Goal: Information Seeking & Learning: Learn about a topic

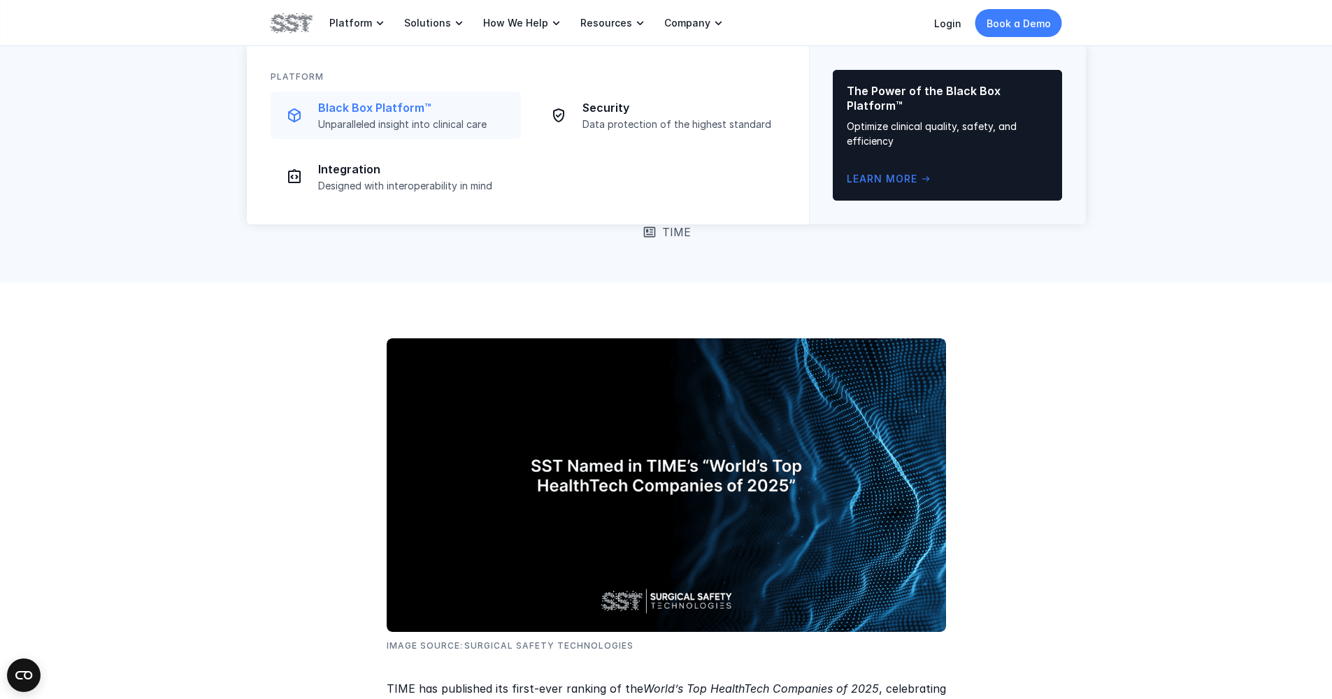
click at [363, 115] on div "Black Box Platform™ Unparalleled insight into clinical care" at bounding box center [415, 116] width 194 height 30
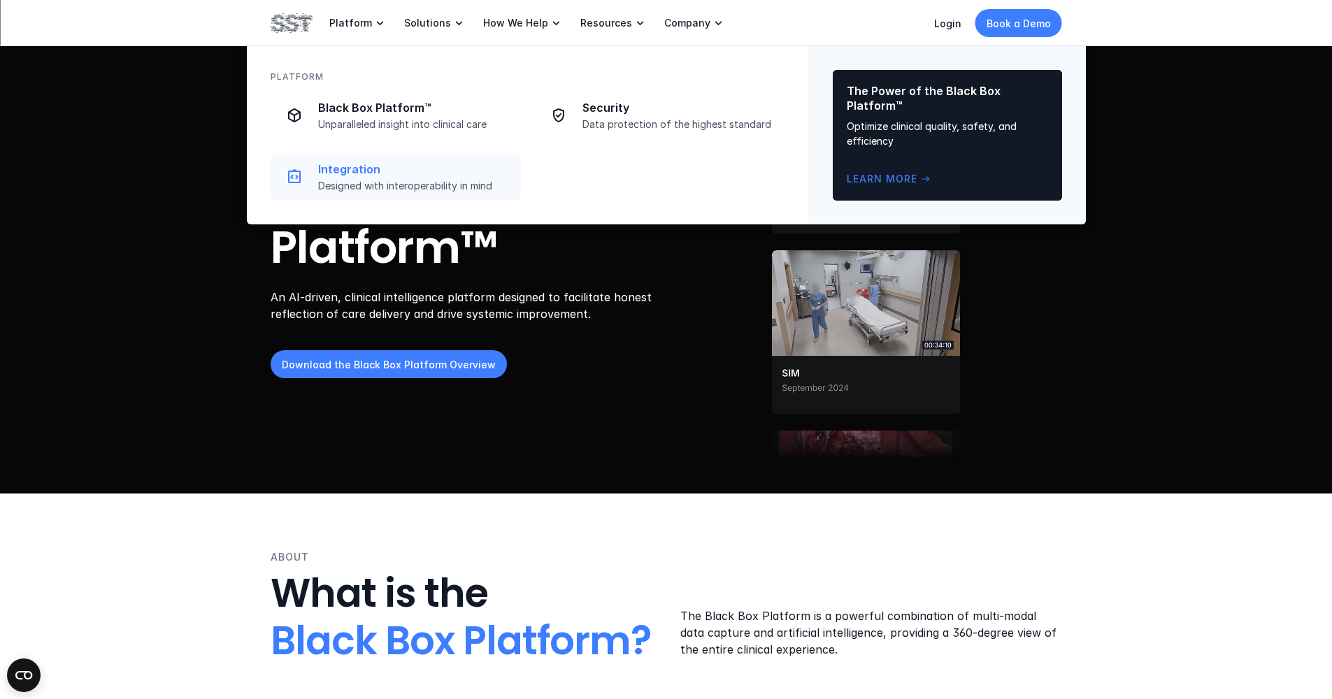
click at [372, 186] on p "Designed with interoperability in mind" at bounding box center [415, 186] width 194 height 13
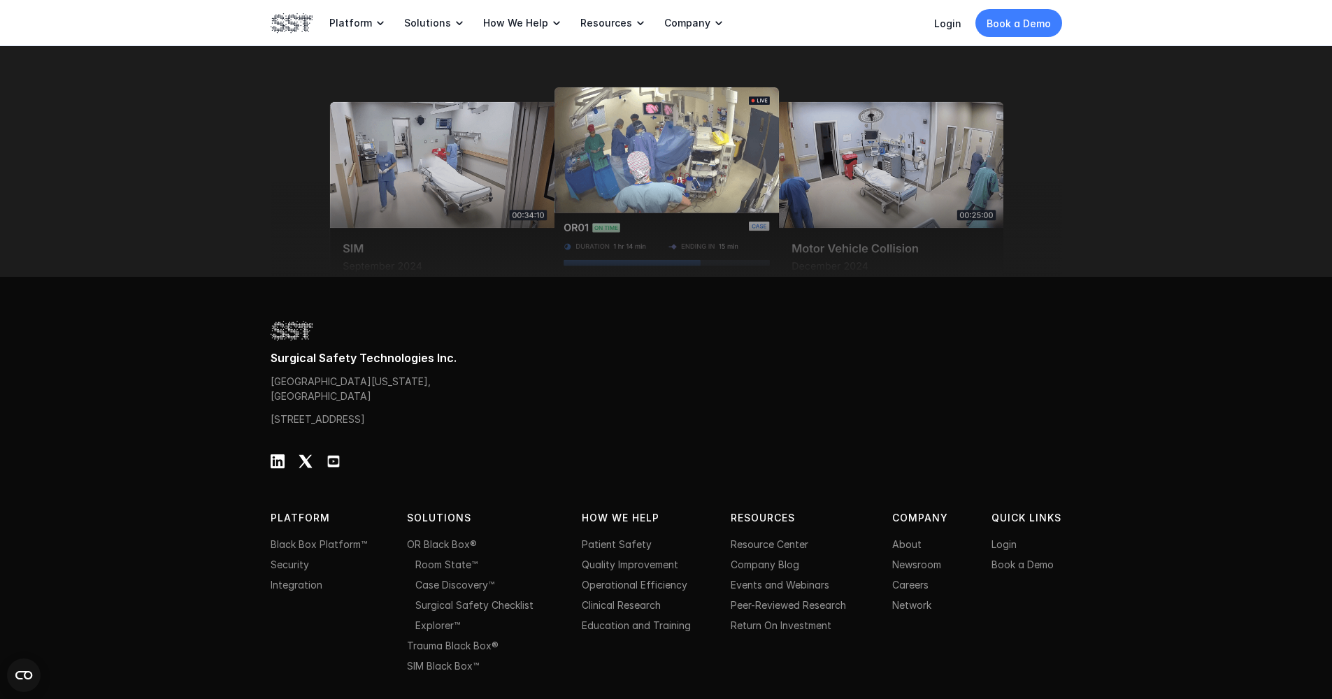
scroll to position [2183, 0]
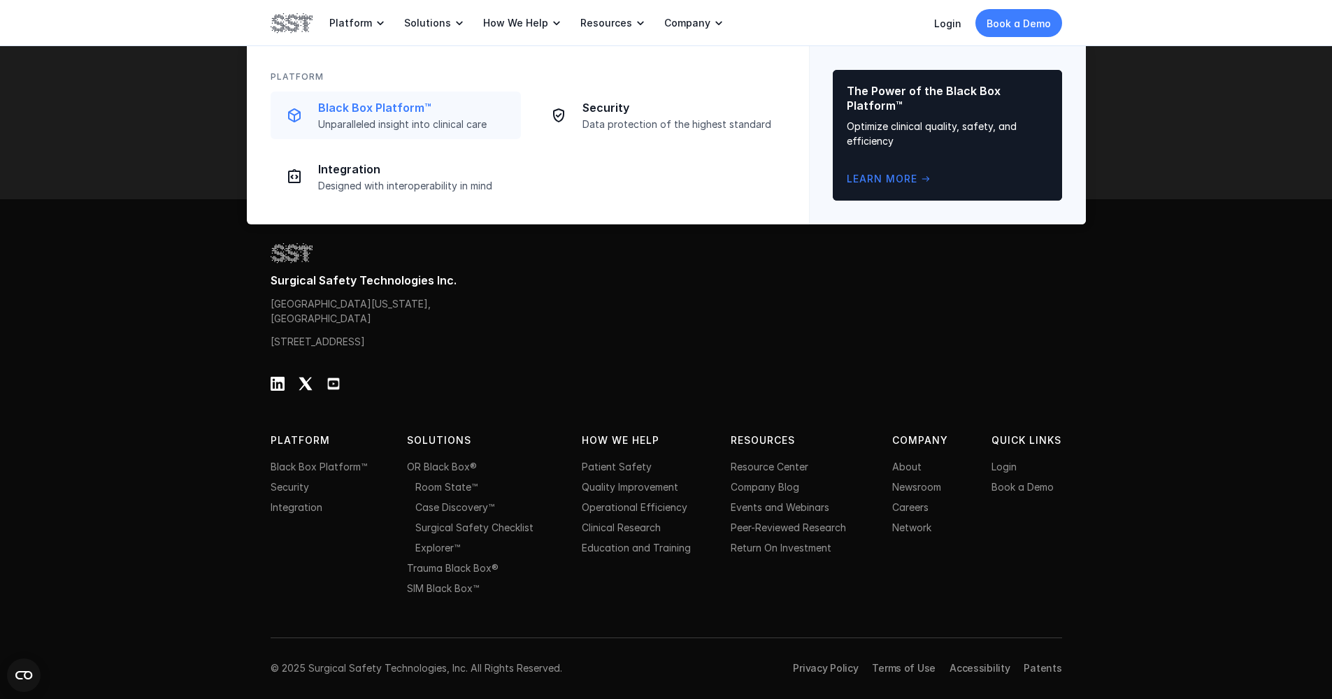
click at [336, 109] on p "Black Box Platform™" at bounding box center [415, 108] width 194 height 15
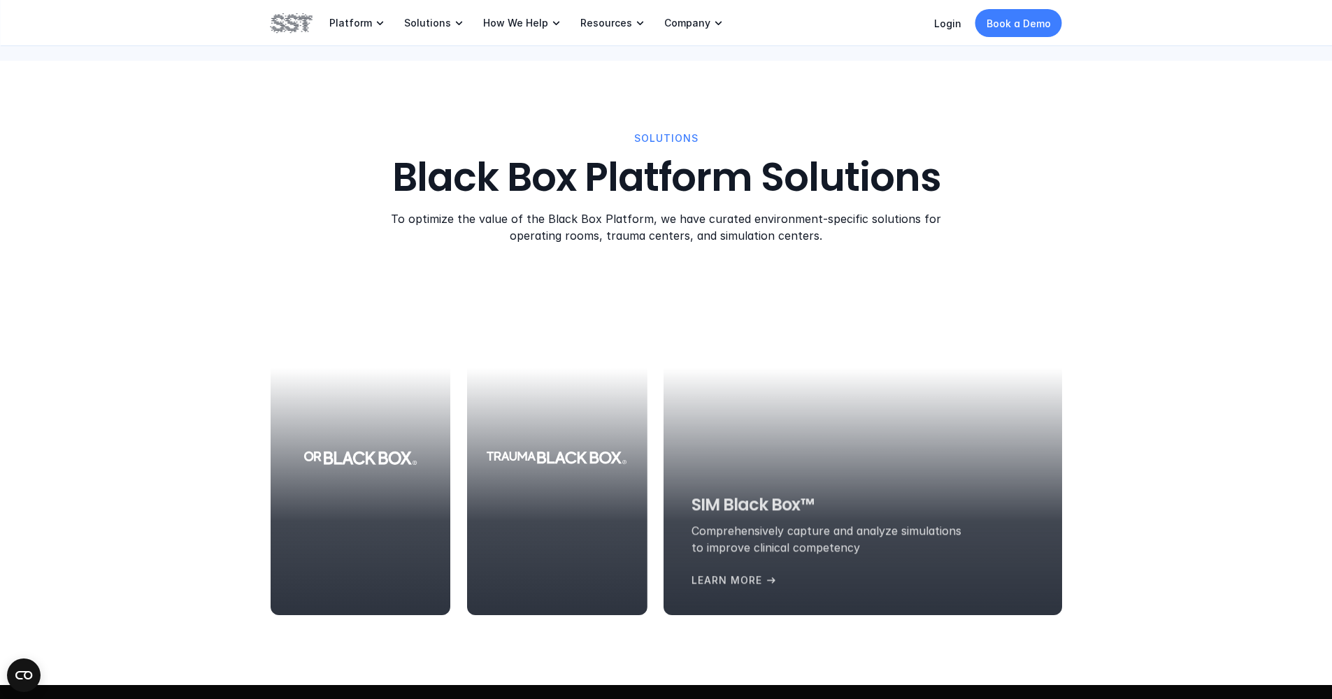
scroll to position [1431, 0]
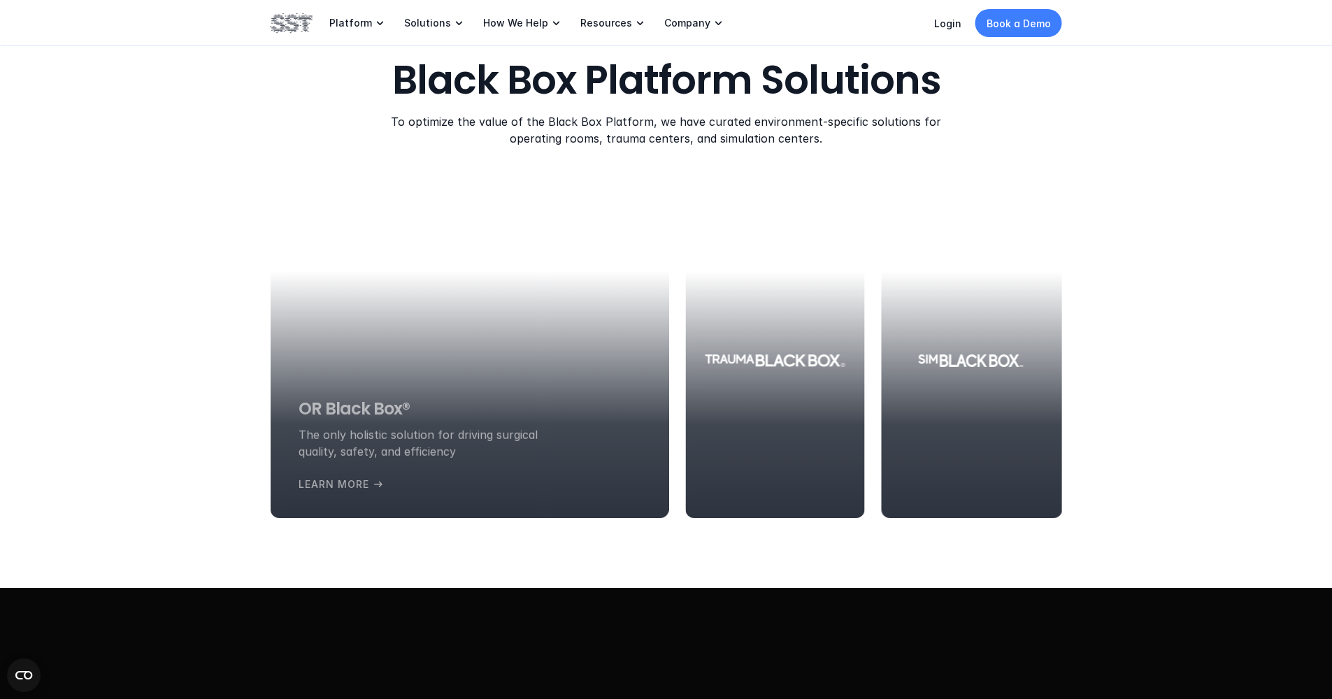
click at [354, 306] on div at bounding box center [470, 361] width 398 height 315
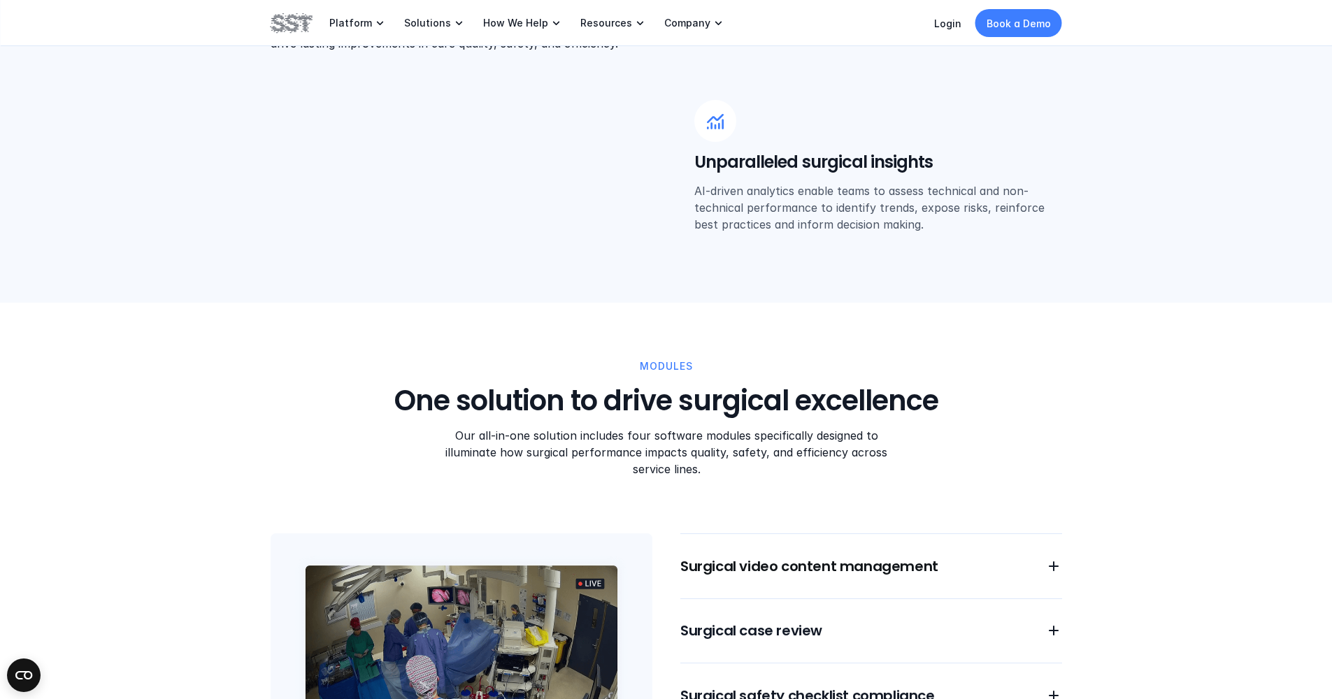
scroll to position [956, 0]
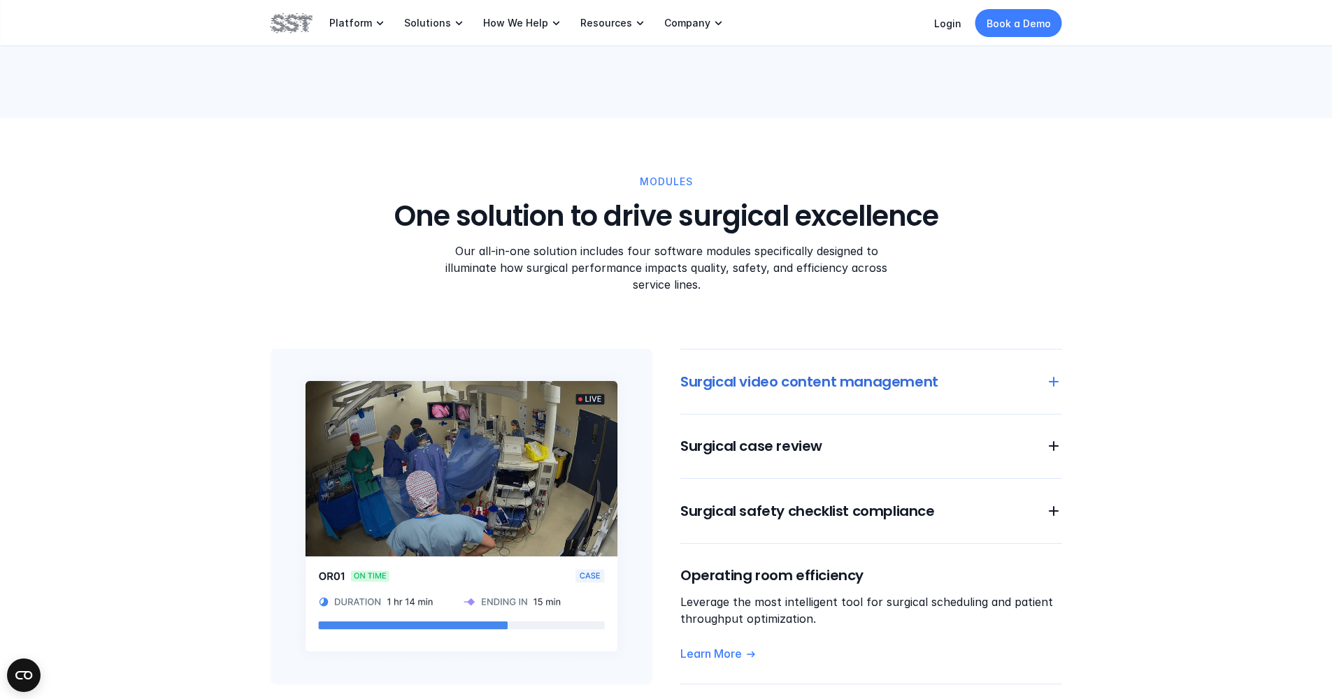
click at [962, 372] on h6 "Surgical video content management" at bounding box center [855, 382] width 348 height 20
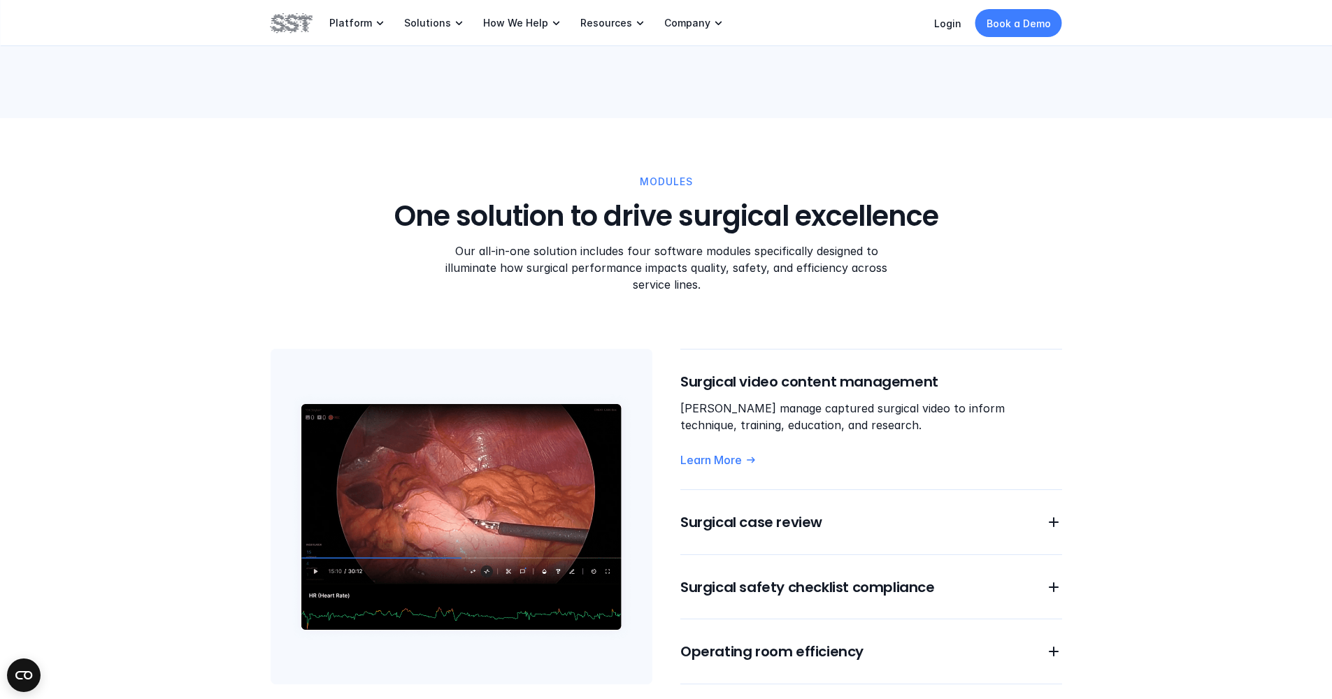
click at [945, 487] on div "Surgical video content management [PERSON_NAME] manage captured surgical video …" at bounding box center [872, 517] width 382 height 336
click at [784, 513] on h6 "Surgical case review" at bounding box center [855, 523] width 348 height 20
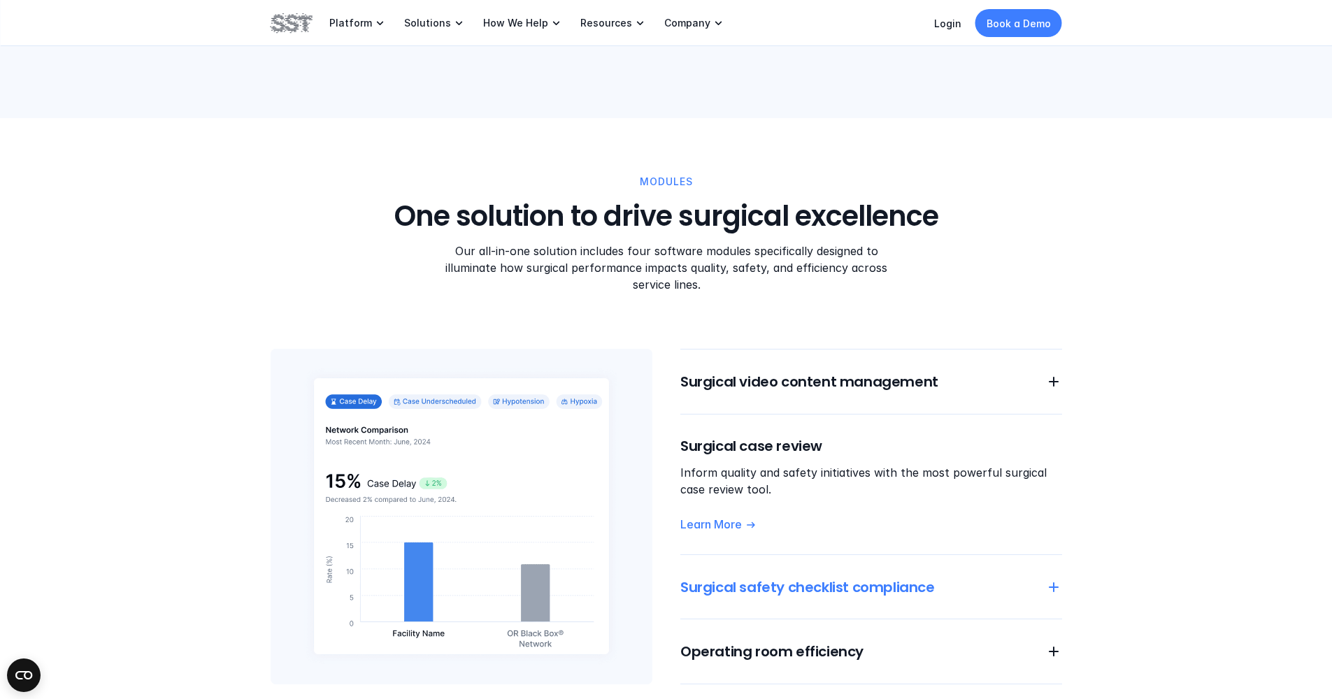
click at [952, 578] on h6 "Surgical safety checklist compliance" at bounding box center [855, 588] width 348 height 20
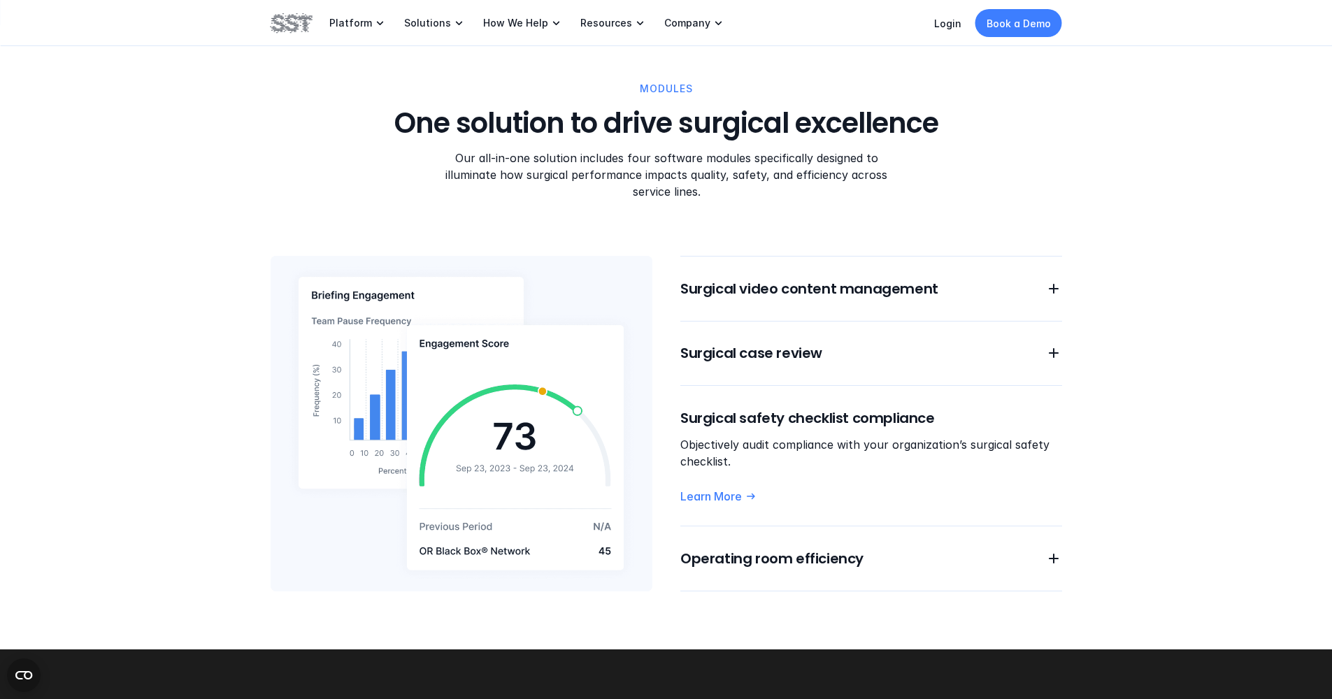
scroll to position [1132, 0]
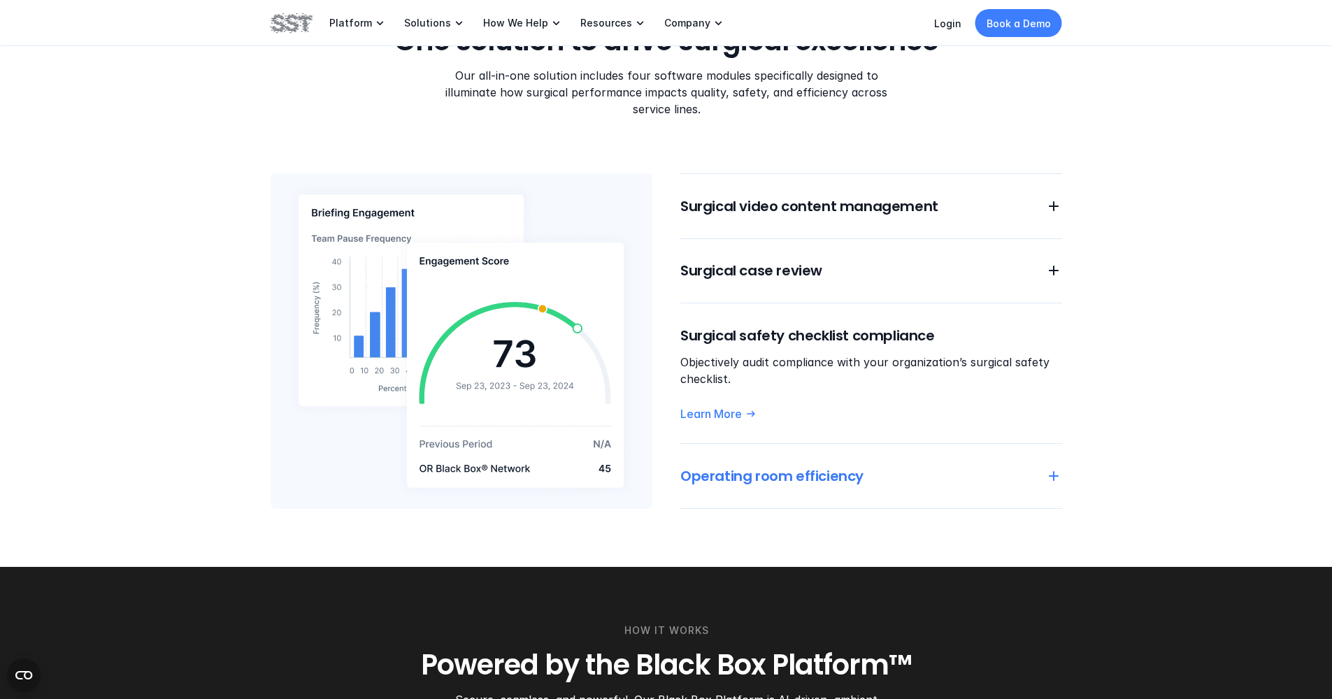
click at [900, 467] on h6 "Operating room efficiency" at bounding box center [855, 477] width 348 height 20
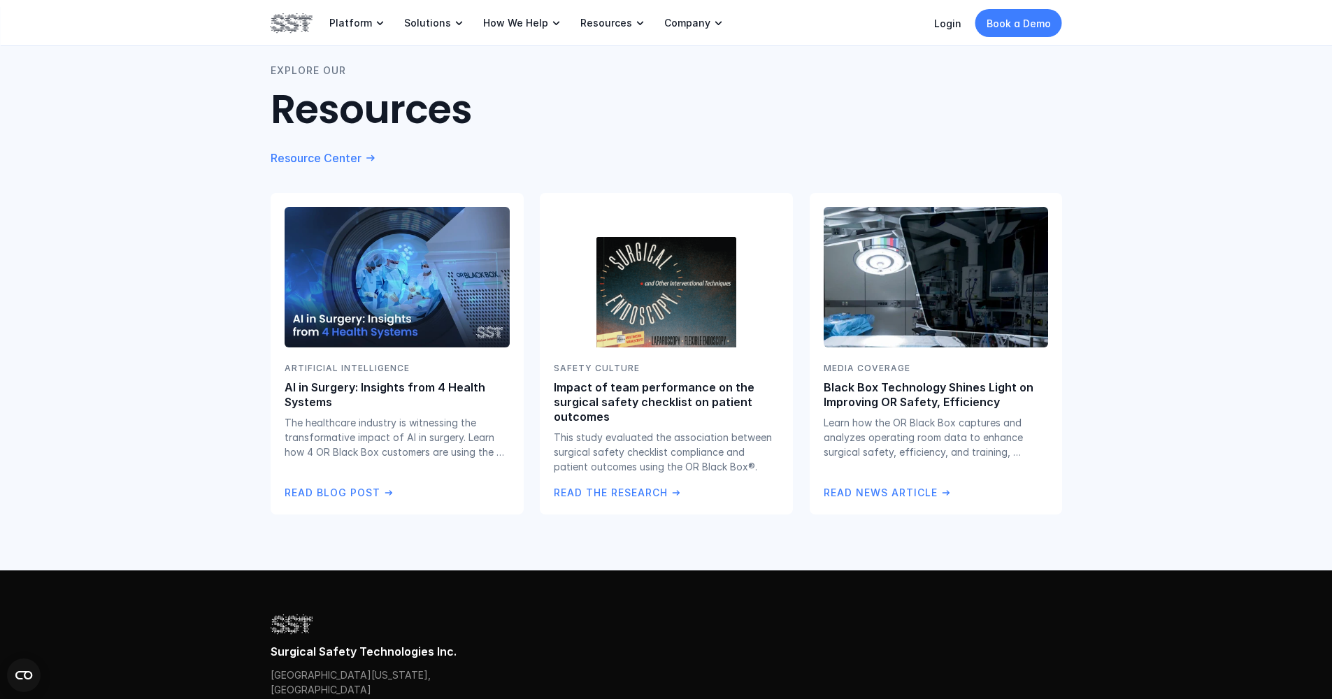
scroll to position [2482, 0]
